Goal: Task Accomplishment & Management: Manage account settings

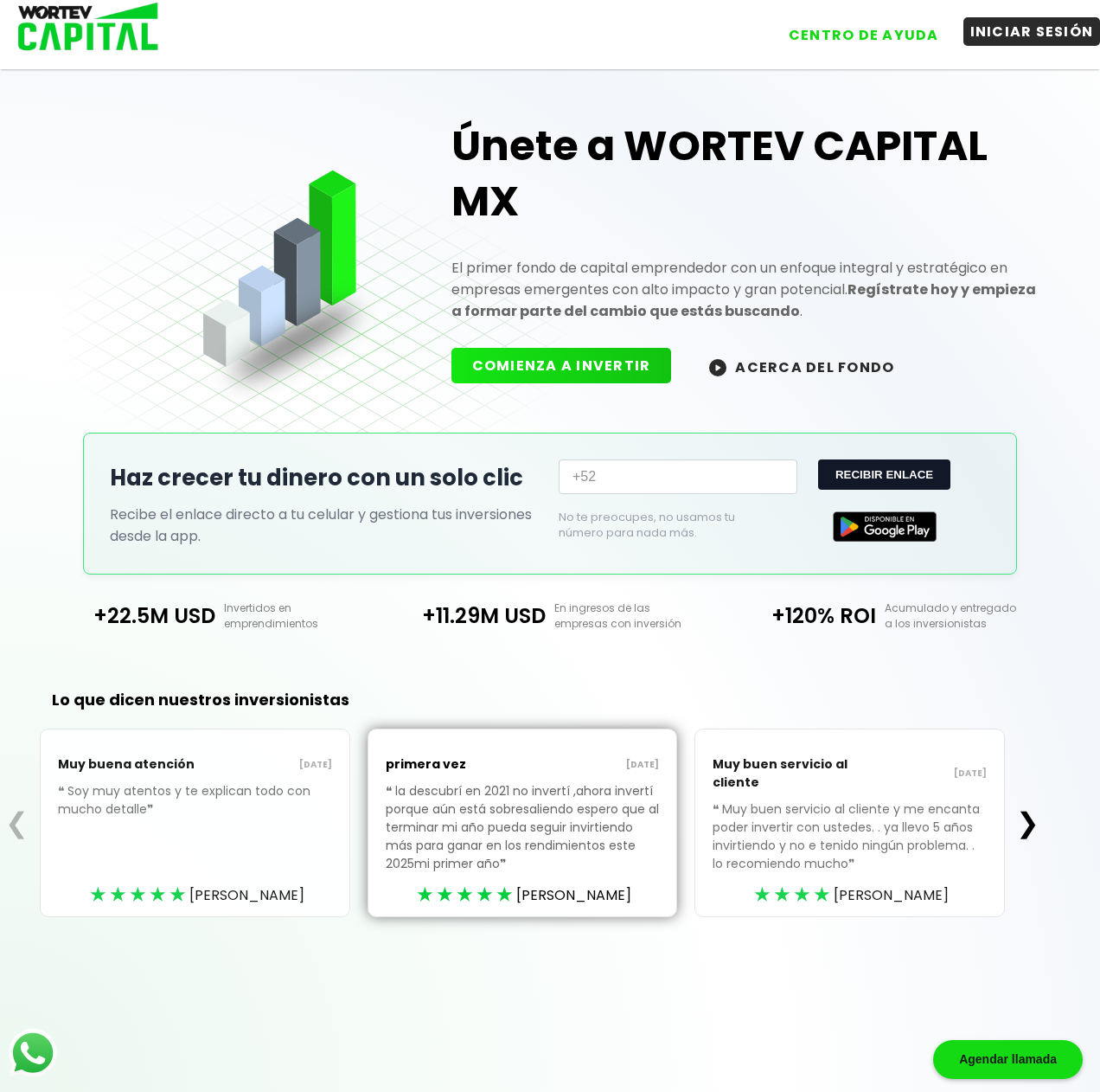
click at [1013, 34] on button "INICIAR SESIÓN" at bounding box center [1032, 32] width 138 height 29
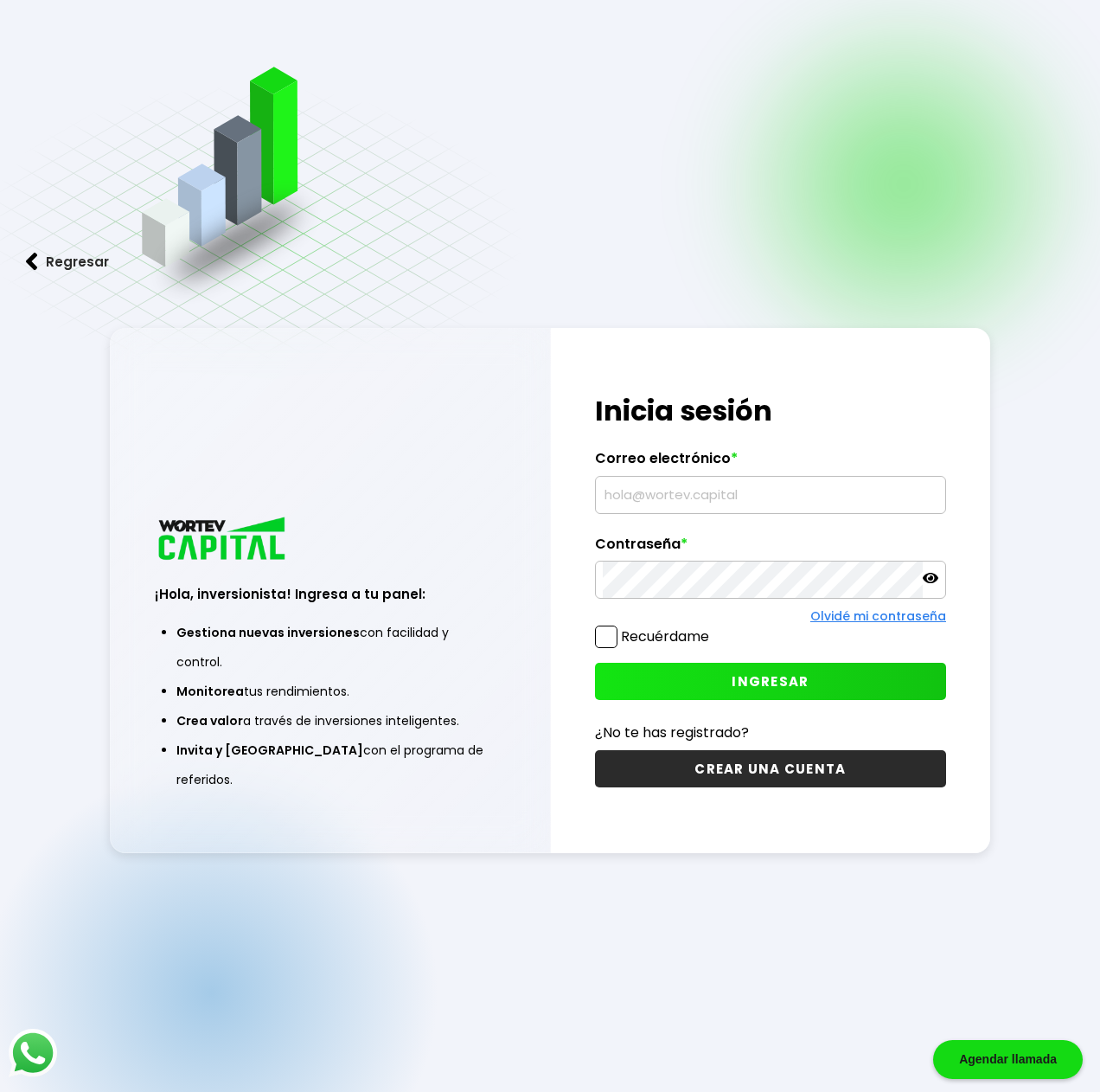
click at [664, 493] on input "text" at bounding box center [771, 494] width 335 height 36
type input "[EMAIL_ADDRESS][DOMAIN_NAME]"
drag, startPoint x: 617, startPoint y: 633, endPoint x: 622, endPoint y: 650, distance: 17.7
click at [615, 637] on label "Recuérdame" at bounding box center [652, 636] width 114 height 22
click at [615, 641] on span at bounding box center [607, 636] width 23 height 23
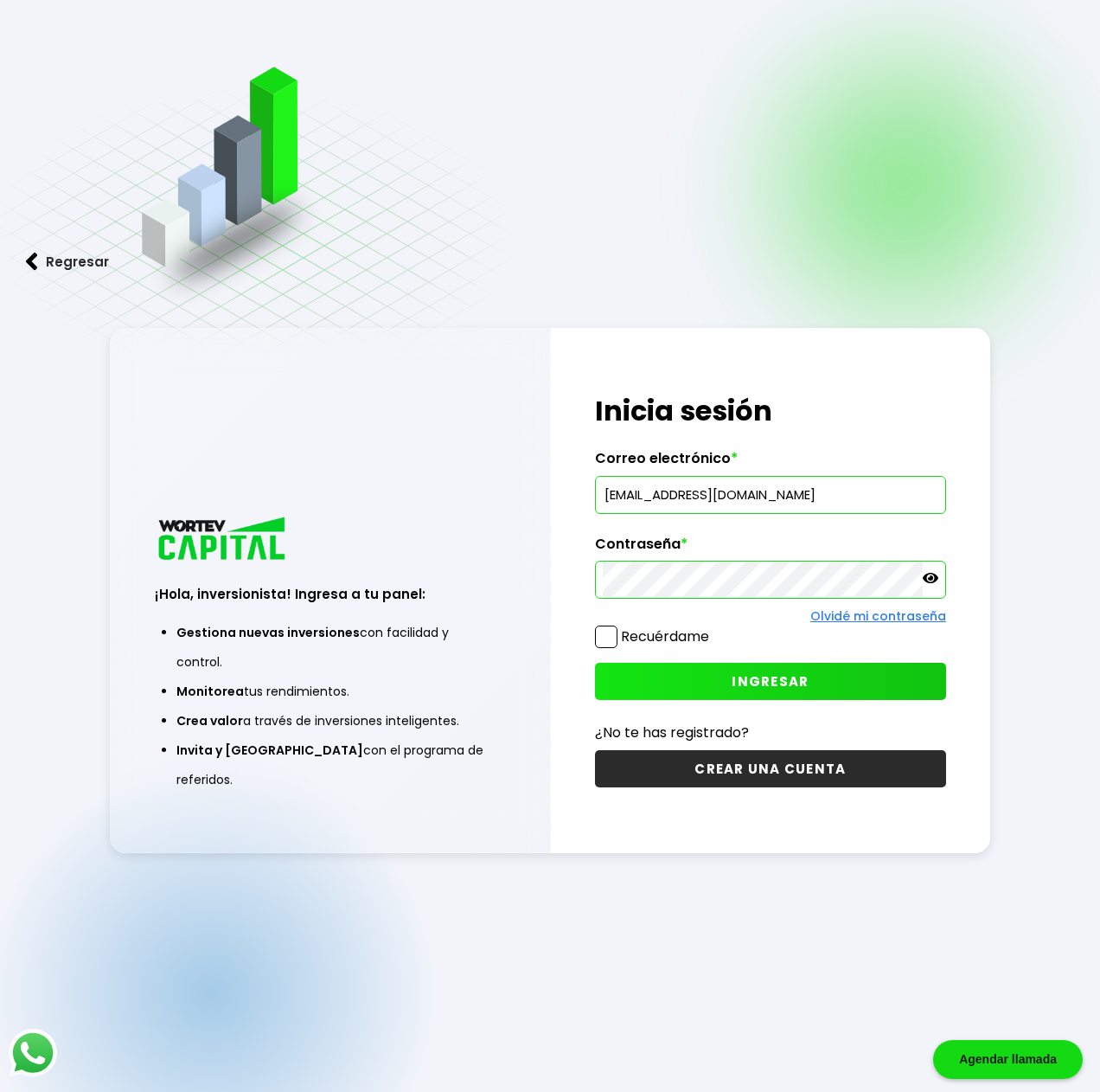
click at [713, 628] on input "Recuérdame" at bounding box center [713, 628] width 0 height 0
click at [723, 676] on button "INGRESAR" at bounding box center [771, 681] width 351 height 37
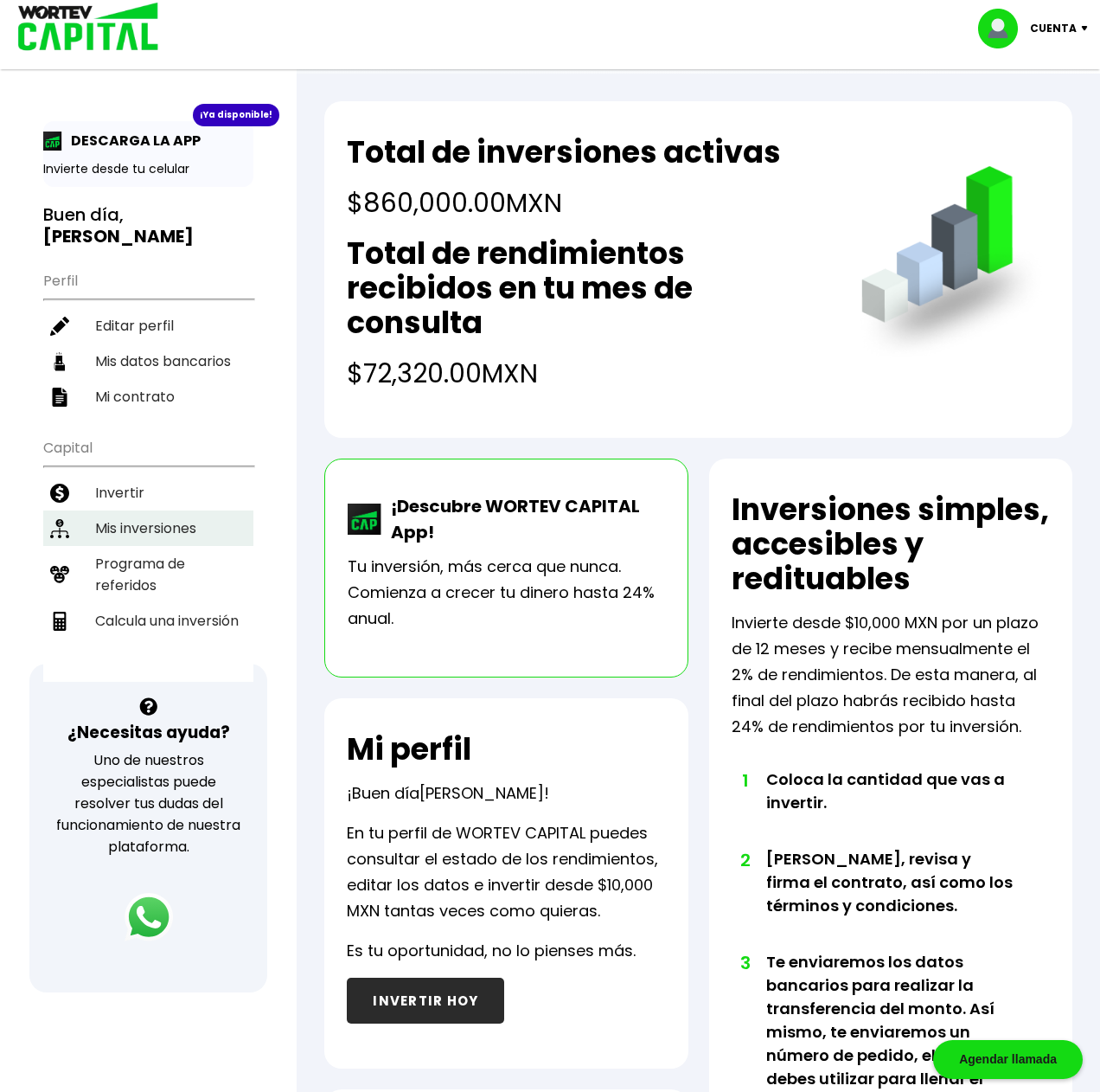
click at [133, 510] on li "Mis inversiones" at bounding box center [147, 528] width 210 height 35
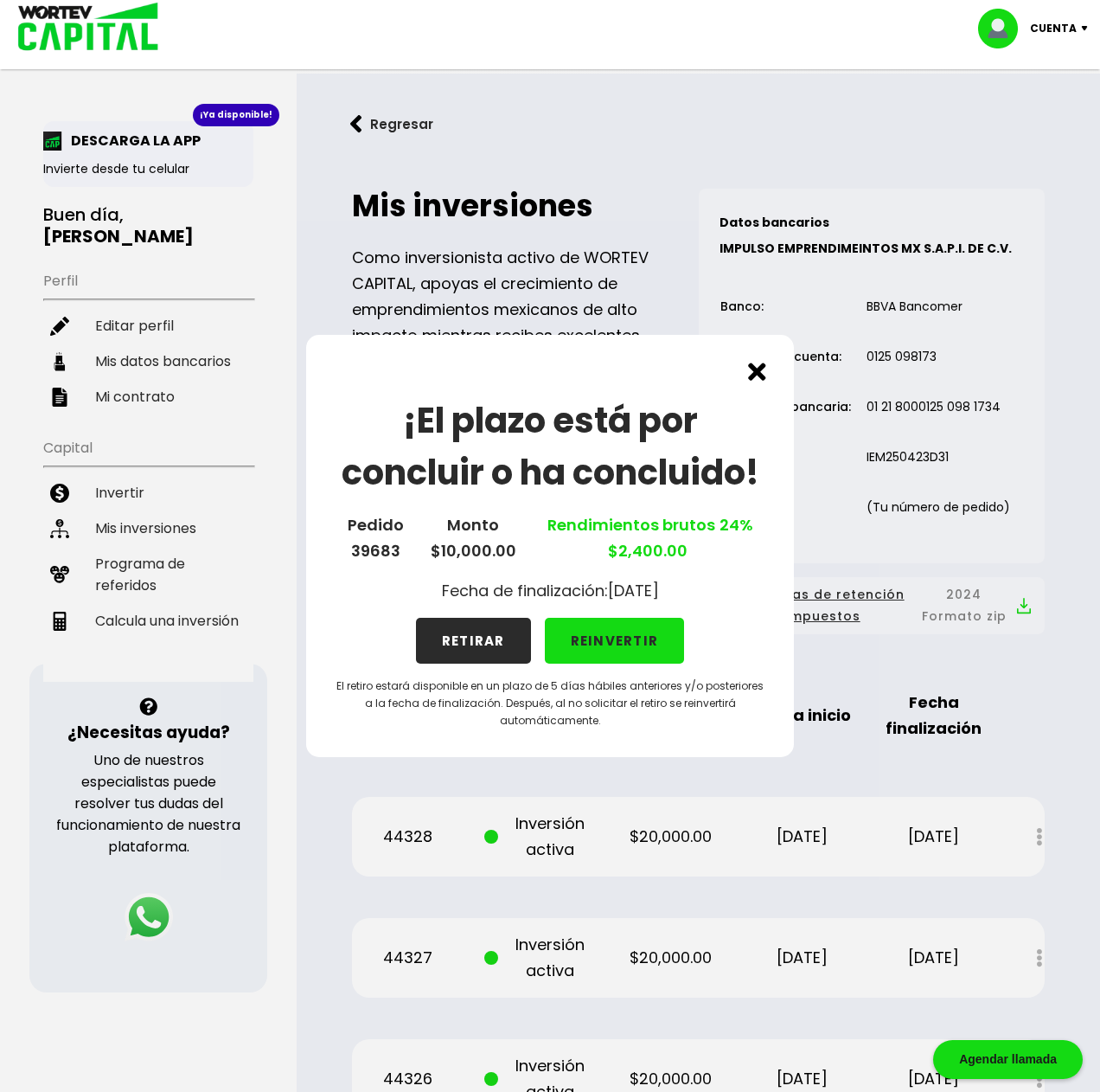
click at [462, 644] on button "RETIRAR" at bounding box center [473, 641] width 115 height 46
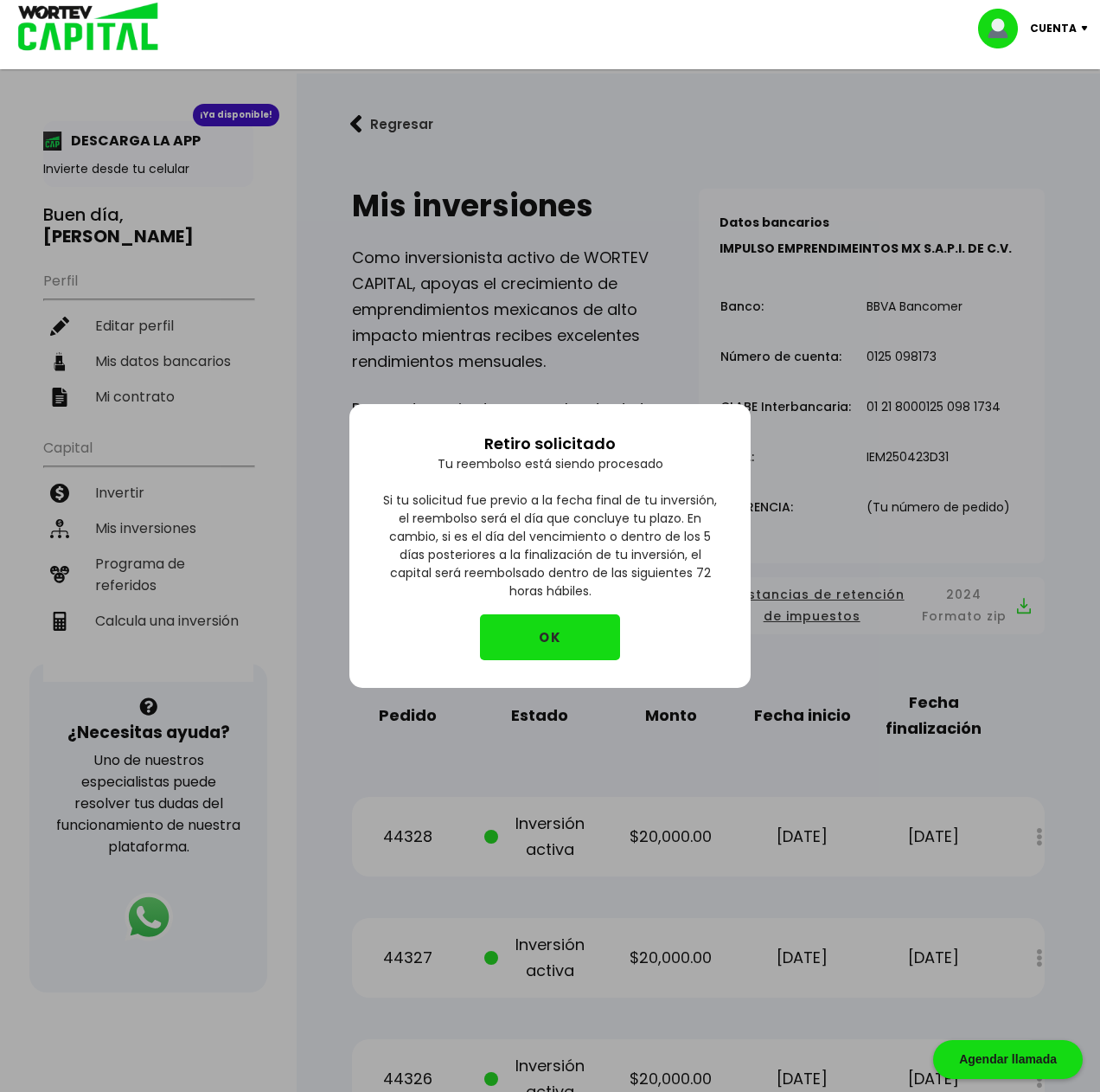
click at [551, 639] on button "OK" at bounding box center [550, 637] width 140 height 46
